Goal: Transaction & Acquisition: Purchase product/service

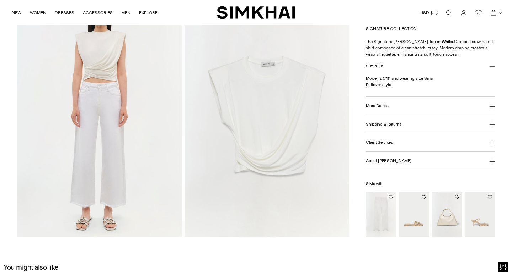
scroll to position [568, 0]
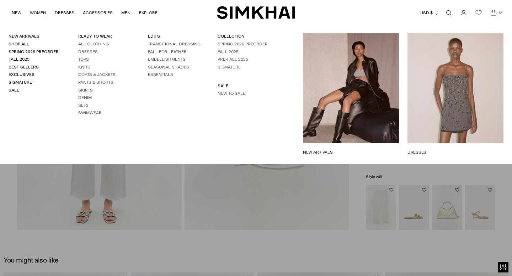
click at [82, 58] on link "Tops" at bounding box center [83, 59] width 11 height 5
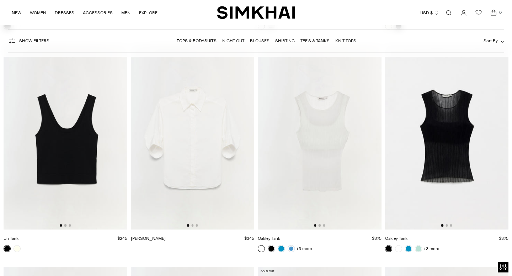
scroll to position [4936, 0]
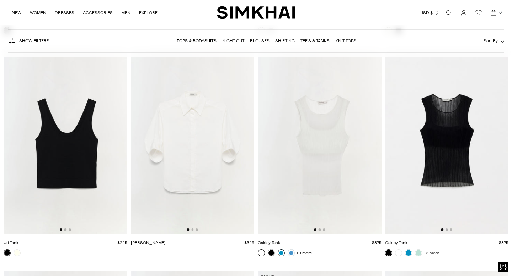
click at [282, 255] on link at bounding box center [281, 253] width 7 height 7
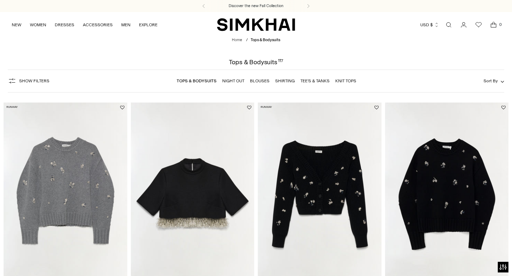
scroll to position [1298, 0]
